Goal: Information Seeking & Learning: Learn about a topic

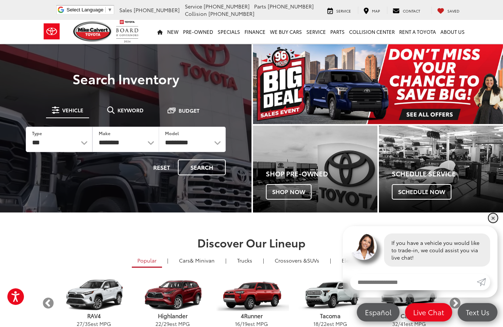
click at [490, 220] on link "✕" at bounding box center [493, 218] width 9 height 9
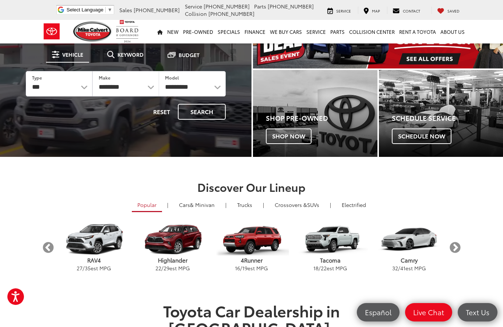
scroll to position [57, 0]
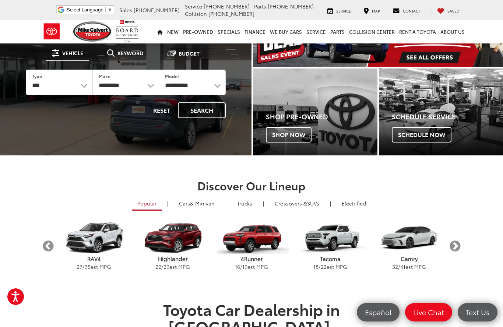
click at [258, 241] on img "carousel" at bounding box center [251, 238] width 75 height 32
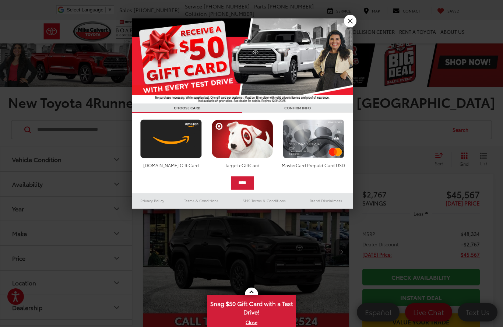
click at [350, 24] on link "X" at bounding box center [350, 21] width 13 height 13
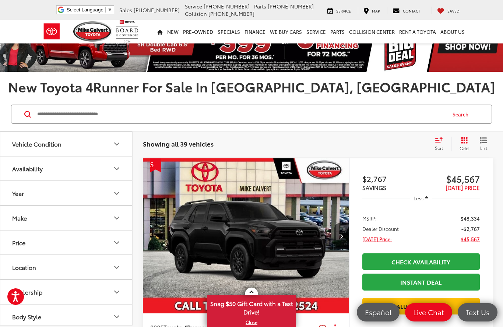
scroll to position [16, 0]
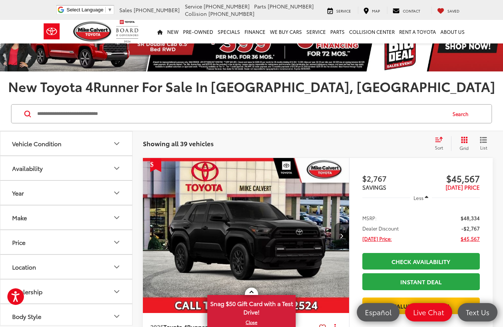
click at [438, 143] on div "Sort" at bounding box center [441, 143] width 20 height 15
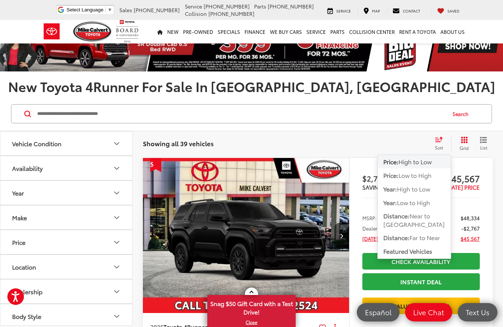
click at [422, 162] on span "High to Low" at bounding box center [414, 161] width 33 height 8
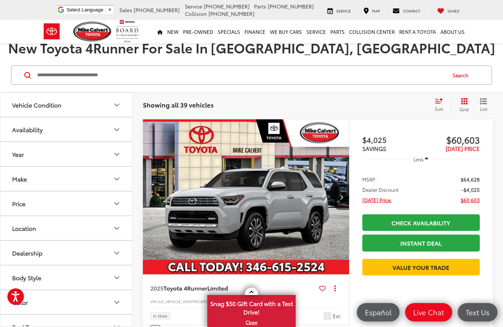
scroll to position [54, 0]
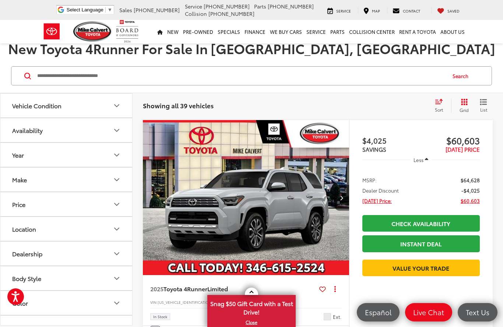
click at [303, 213] on img "2025 Toyota 4Runner Limited 0" at bounding box center [245, 197] width 207 height 155
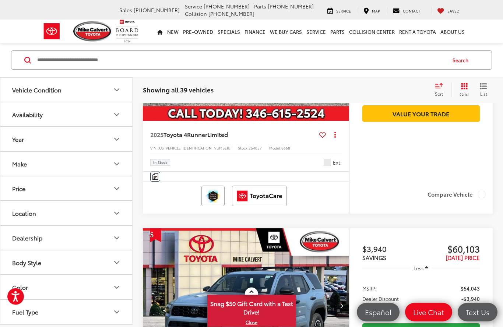
scroll to position [208, 0]
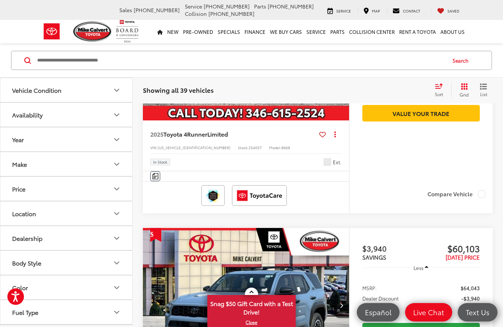
click at [22, 164] on div "Make" at bounding box center [19, 164] width 15 height 7
click at [34, 201] on label "Toyota (39)" at bounding box center [33, 197] width 30 height 30
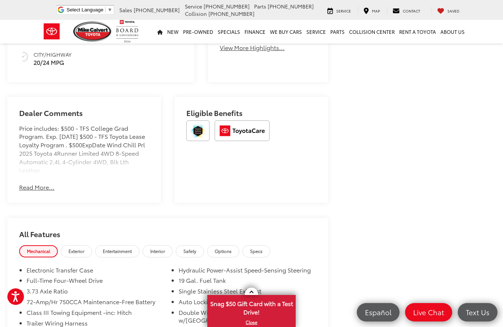
scroll to position [394, 0]
click at [32, 187] on button "Read More..." at bounding box center [36, 188] width 35 height 8
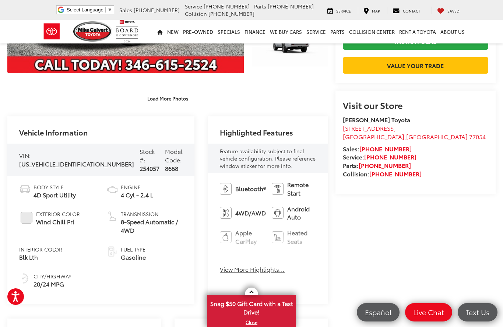
scroll to position [173, 0]
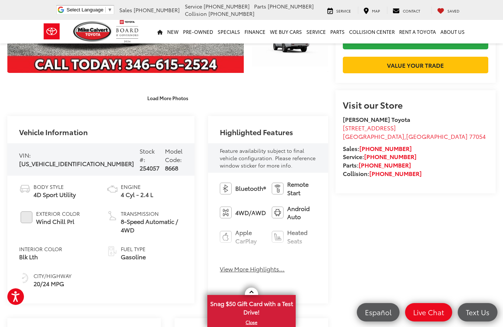
click at [221, 266] on button "View More Highlights..." at bounding box center [252, 269] width 65 height 8
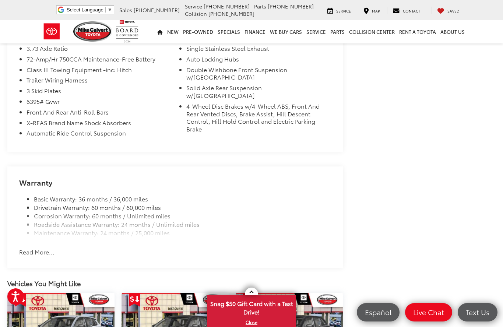
scroll to position [792, 0]
click at [32, 247] on button "Read More..." at bounding box center [36, 251] width 35 height 8
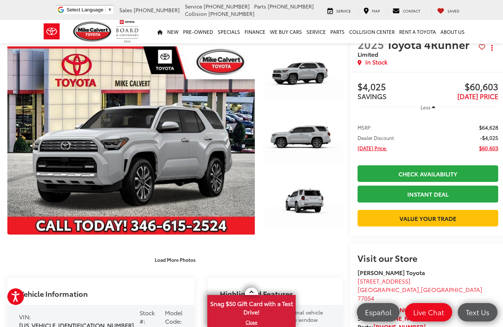
scroll to position [0, 0]
